Goal: Transaction & Acquisition: Download file/media

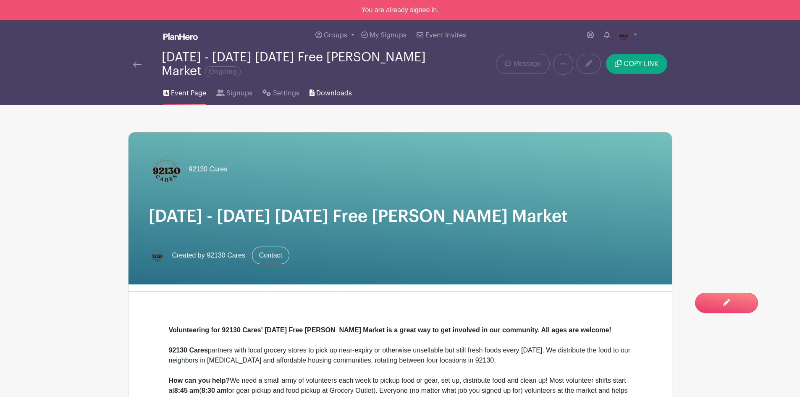
click at [345, 98] on link "Downloads" at bounding box center [330, 91] width 42 height 27
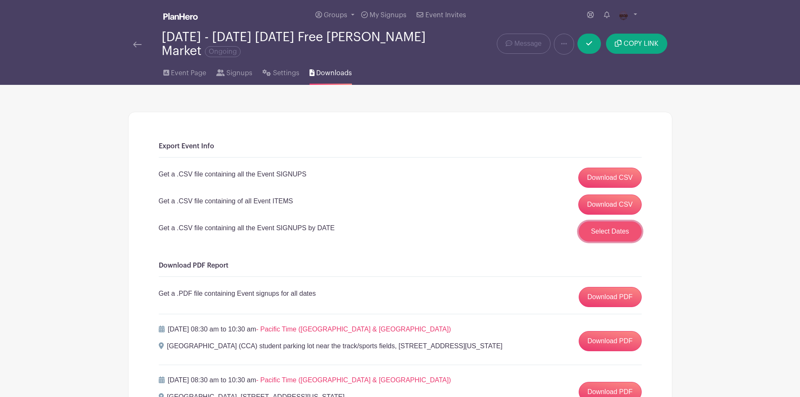
click at [618, 235] on button "Select Dates" at bounding box center [609, 231] width 63 height 20
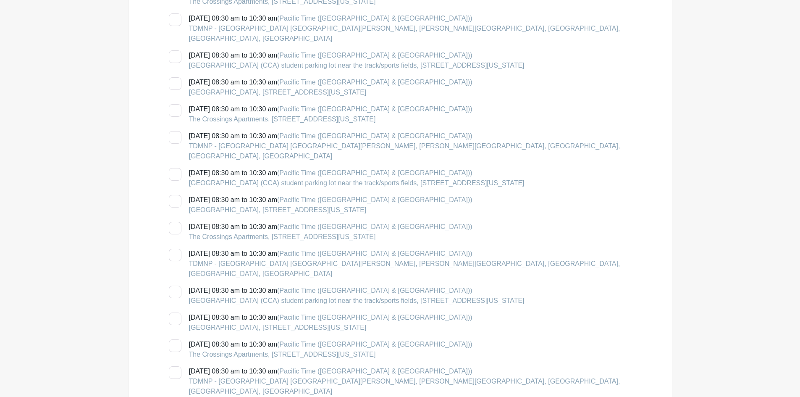
scroll to position [588, 0]
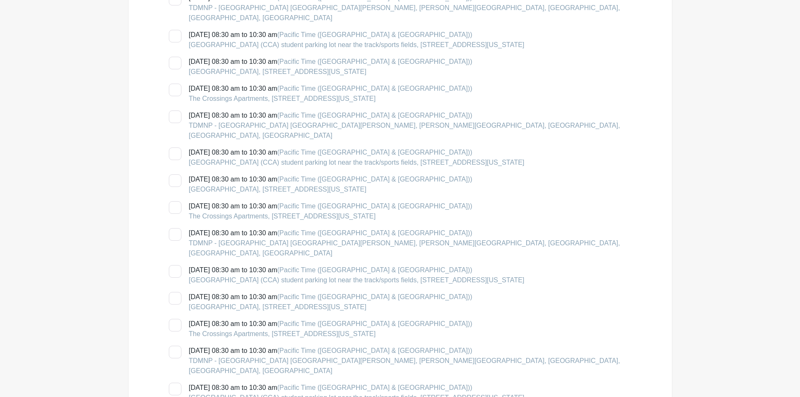
click at [175, 84] on div at bounding box center [175, 90] width 13 height 13
click at [174, 84] on input "Sunday, October 12, 2025 at 08:30 am to 10:30 am (Pacific Time (US & Canada)) T…" at bounding box center [171, 86] width 5 height 5
checkbox input "true"
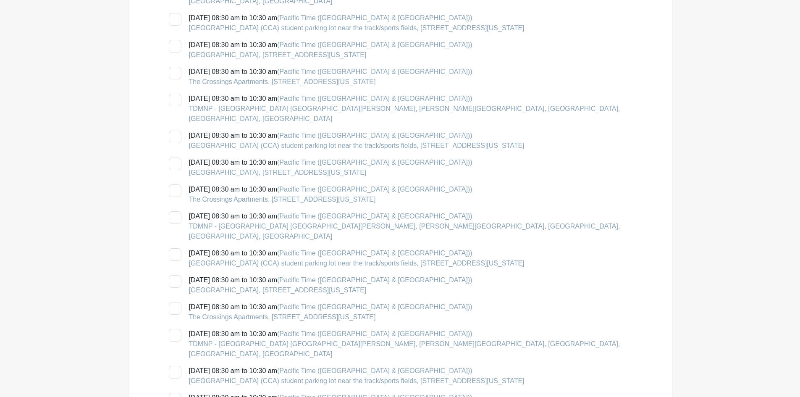
scroll to position [1595, 0]
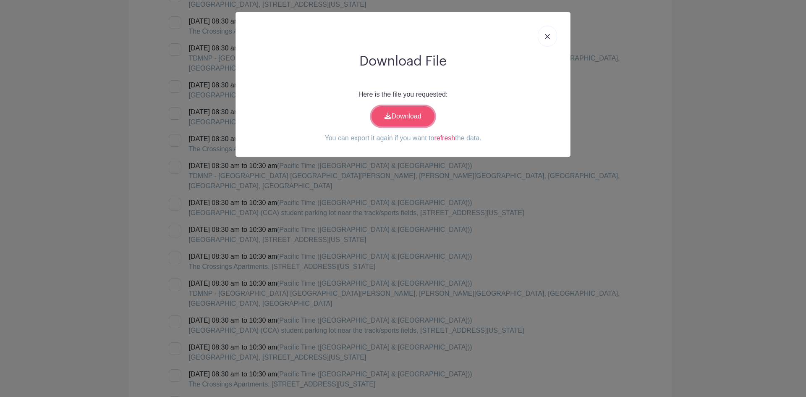
click at [417, 118] on link "Download" at bounding box center [403, 116] width 63 height 20
drag, startPoint x: 557, startPoint y: 38, endPoint x: 547, endPoint y: 37, distance: 10.5
click at [557, 38] on div at bounding box center [403, 36] width 322 height 34
click at [547, 37] on img at bounding box center [547, 36] width 5 height 5
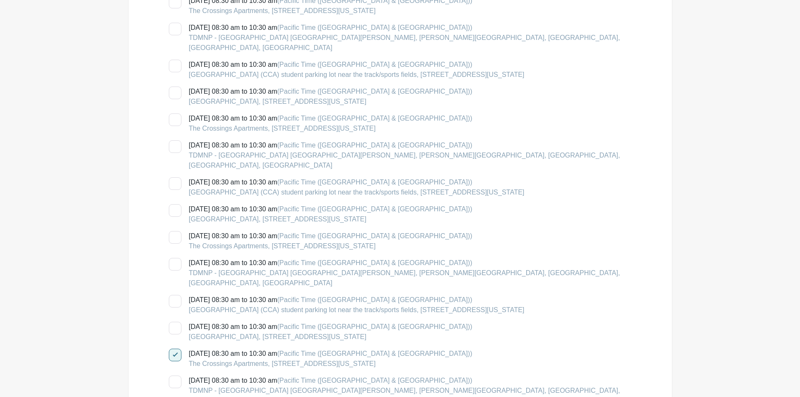
scroll to position [0, 0]
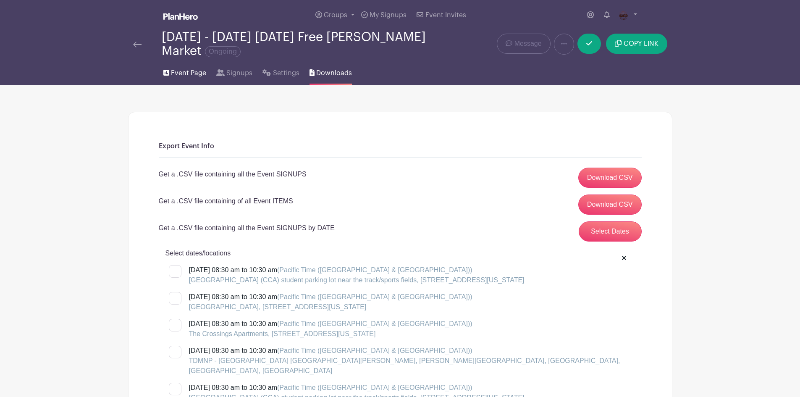
click at [191, 79] on link "Event Page" at bounding box center [184, 71] width 43 height 27
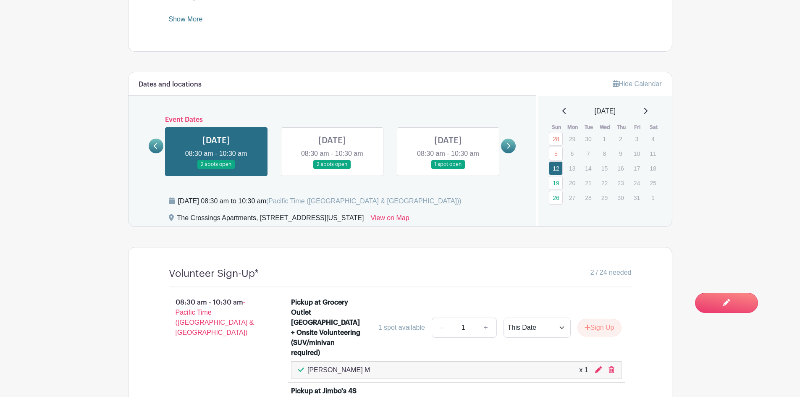
scroll to position [336, 0]
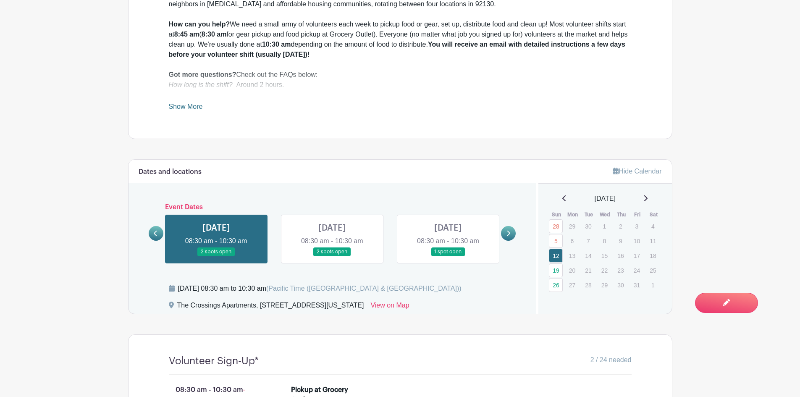
click at [156, 235] on icon at bounding box center [156, 233] width 4 height 6
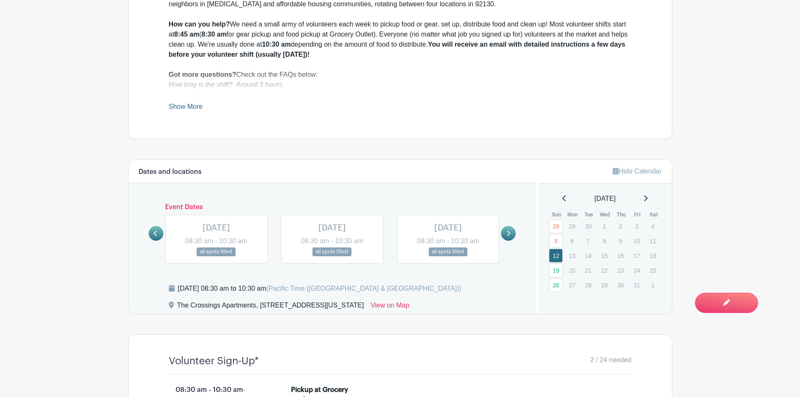
click at [448, 256] on link at bounding box center [448, 256] width 0 height 0
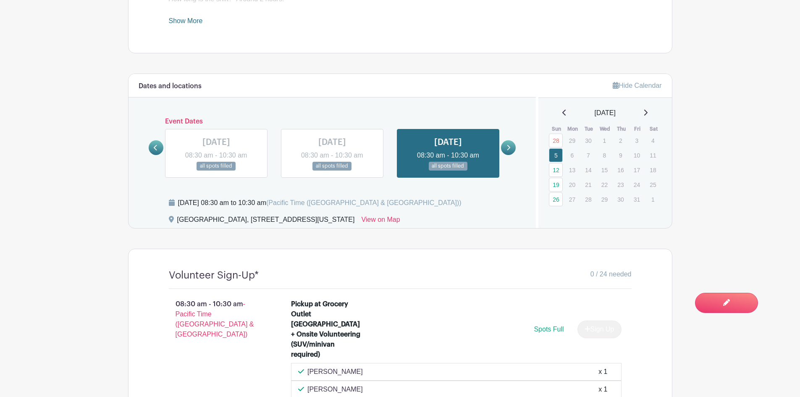
scroll to position [420, 0]
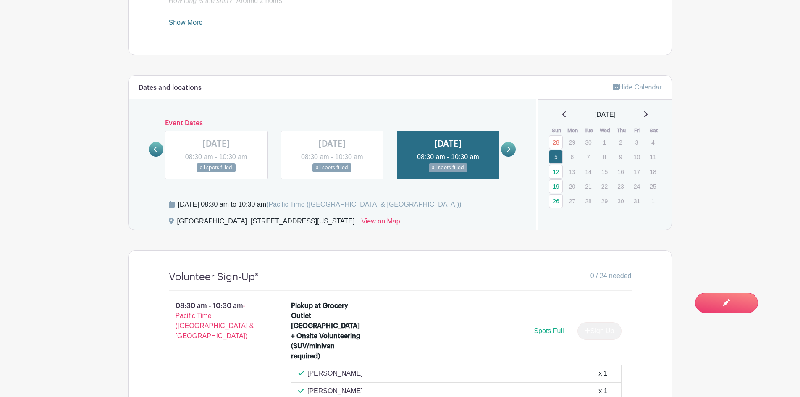
click at [508, 145] on link at bounding box center [508, 149] width 15 height 15
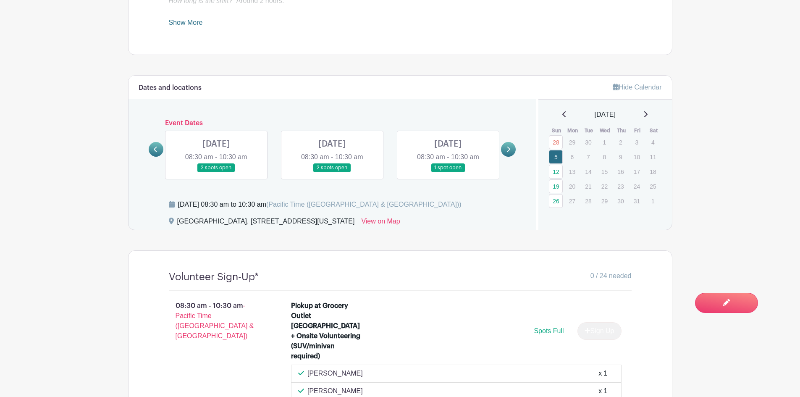
click at [216, 172] on link at bounding box center [216, 172] width 0 height 0
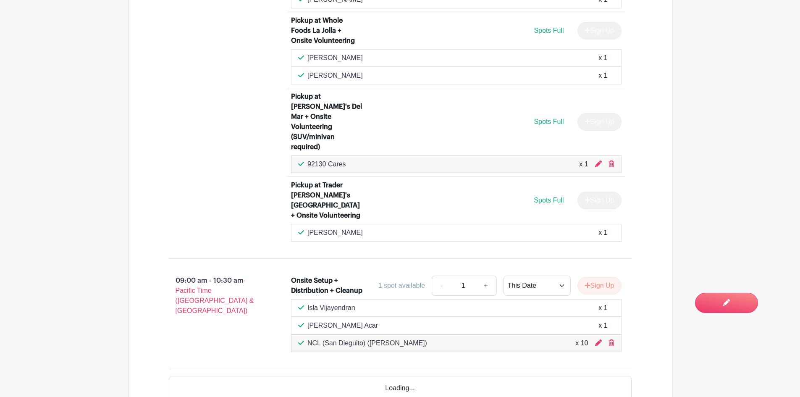
scroll to position [1133, 0]
drag, startPoint x: 734, startPoint y: 35, endPoint x: 763, endPoint y: 0, distance: 45.6
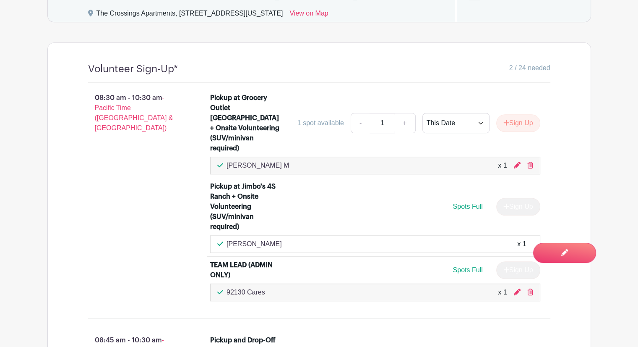
scroll to position [460, 0]
